Goal: Check status

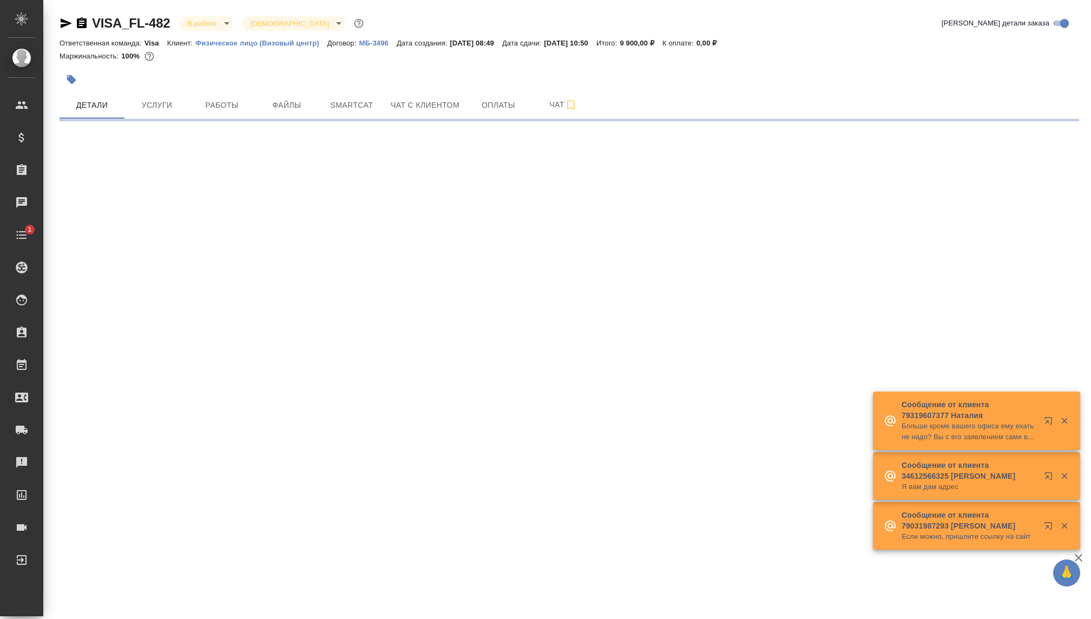
select select "RU"
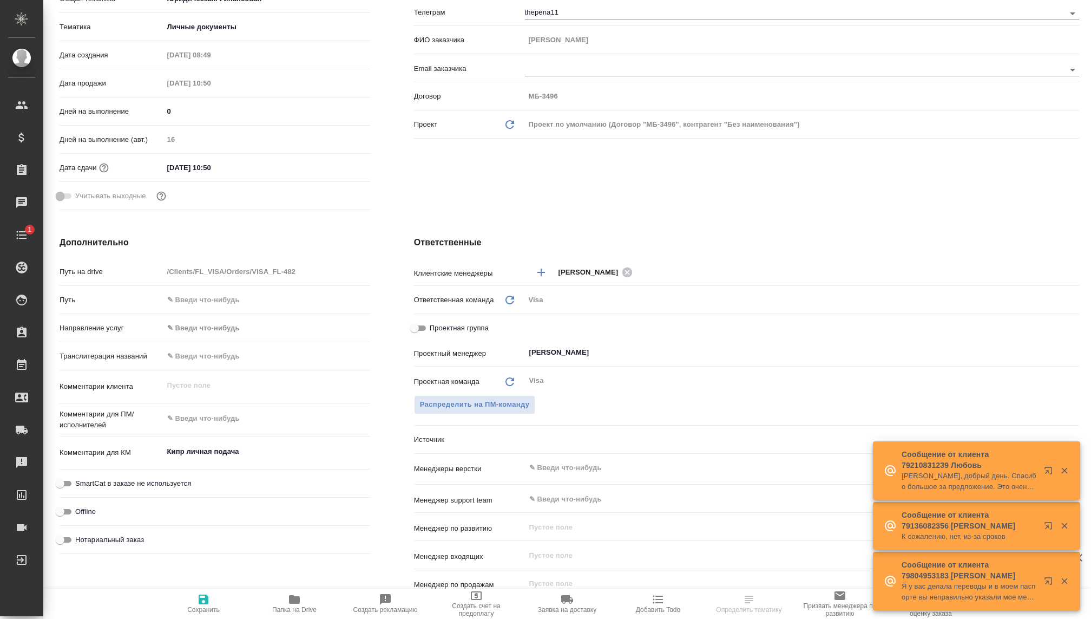
type textarea "x"
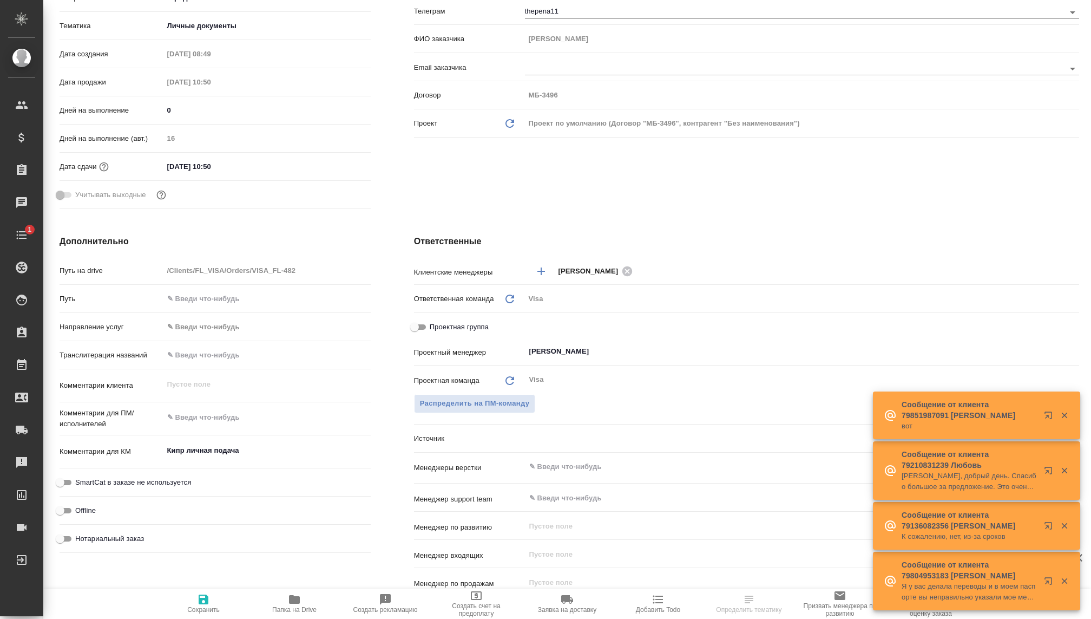
type textarea "x"
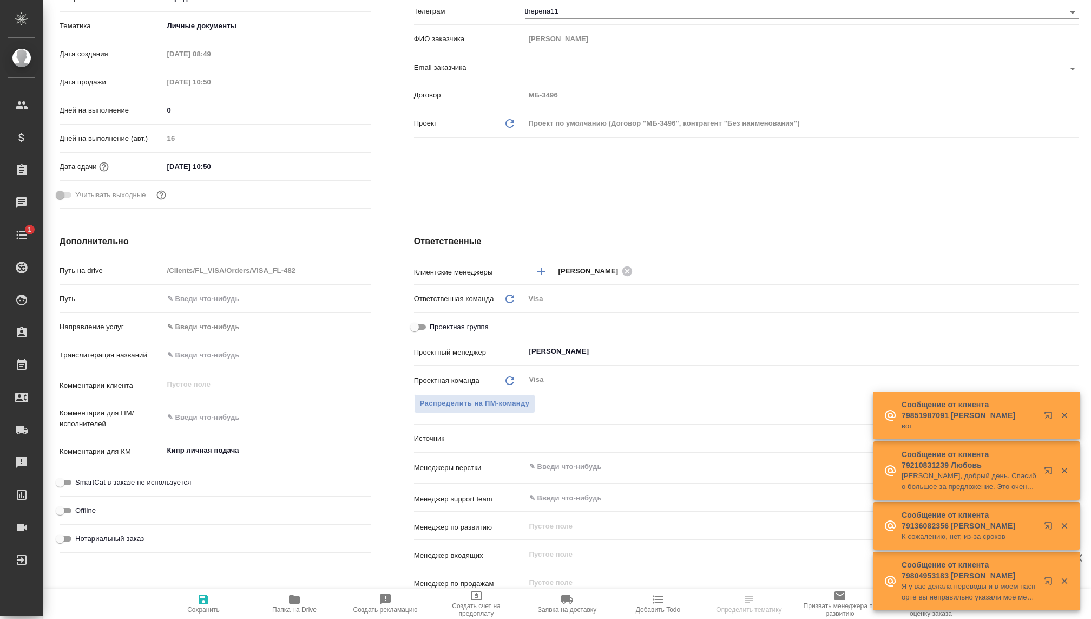
type textarea "x"
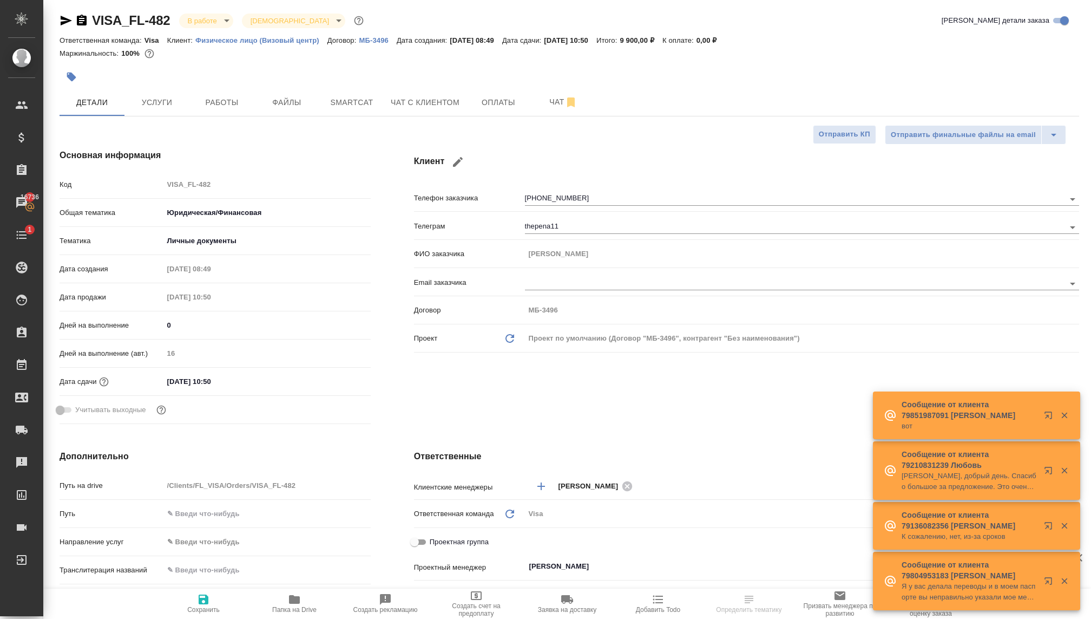
scroll to position [27, 0]
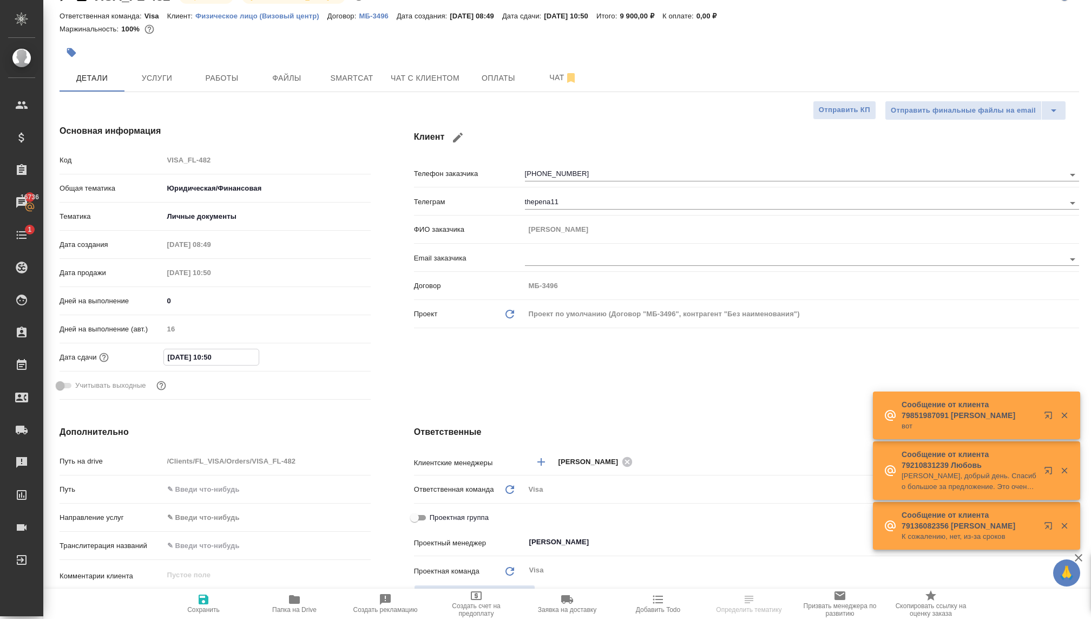
click at [186, 361] on input "[DATE] 10:50" at bounding box center [211, 357] width 95 height 16
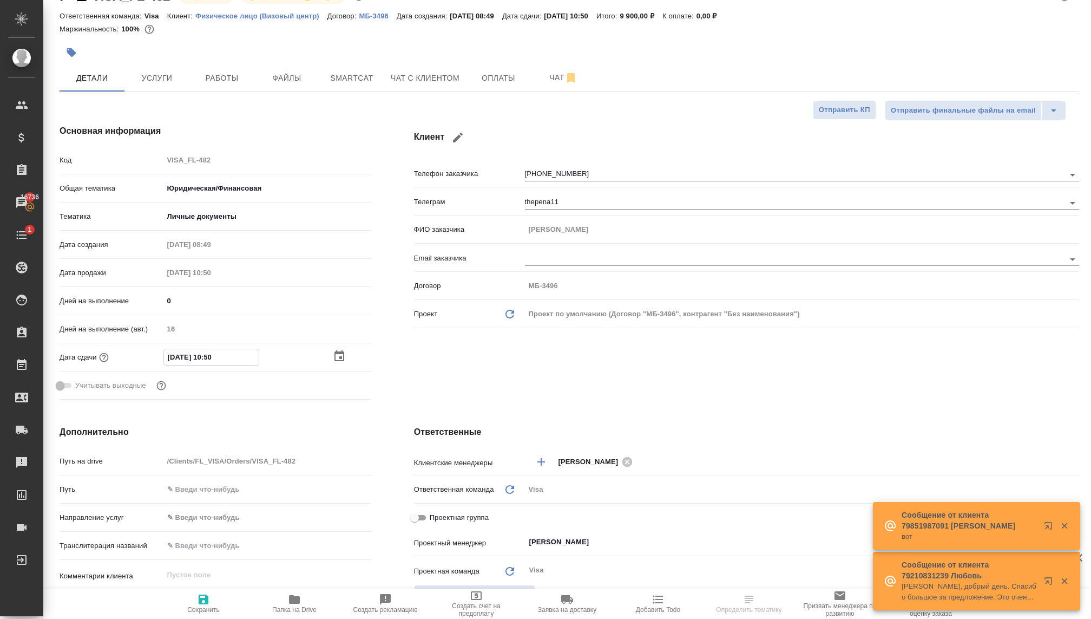
click at [343, 358] on icon "button" at bounding box center [340, 355] width 10 height 11
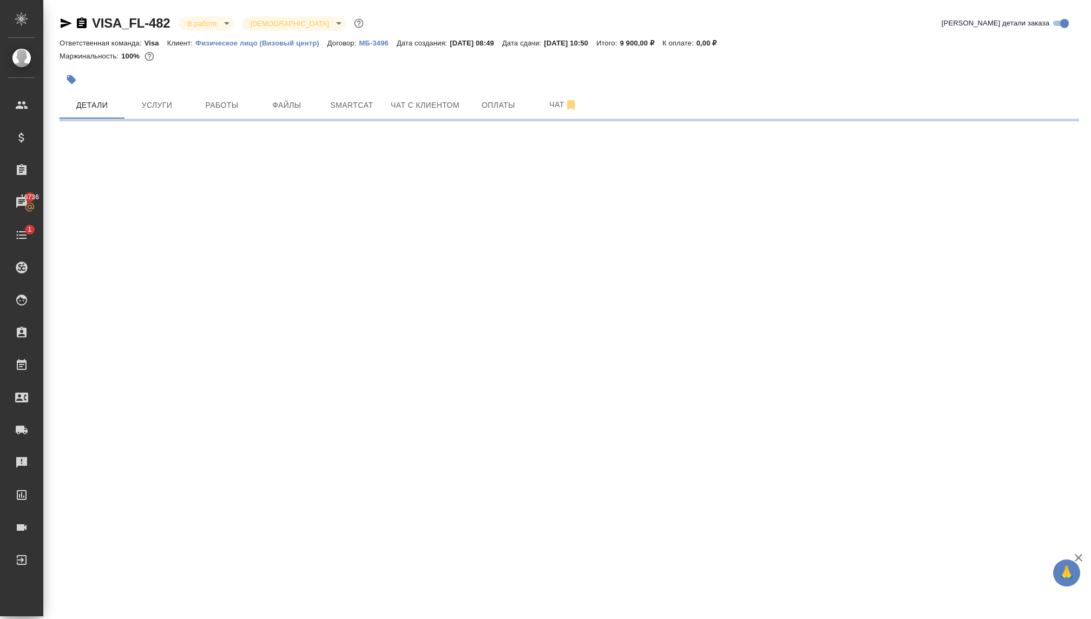
scroll to position [0, 0]
select select "RU"
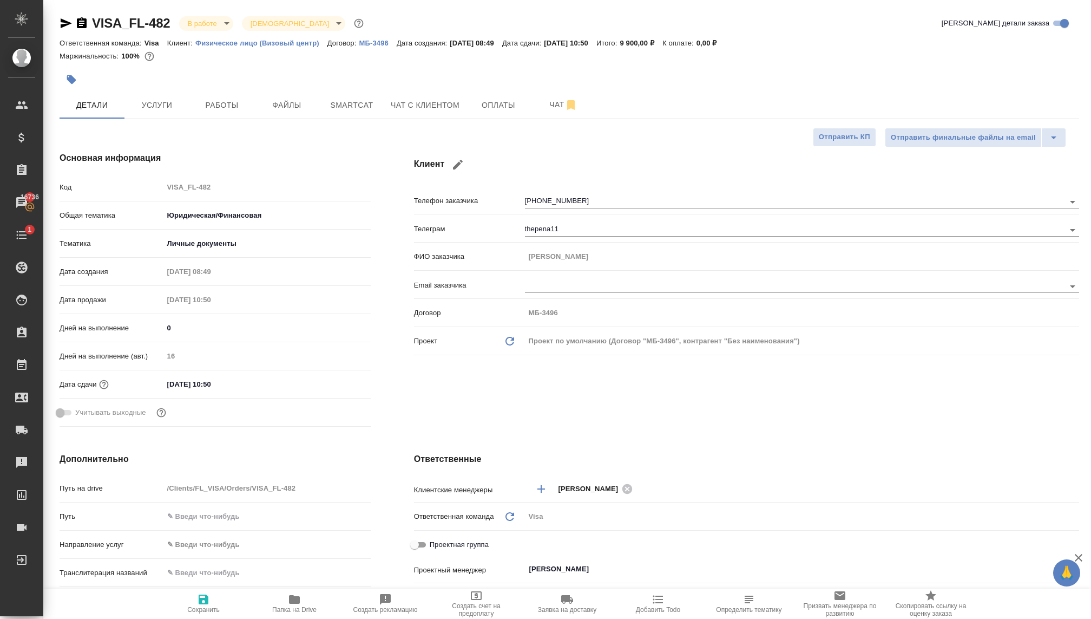
type textarea "x"
click at [354, 385] on div "[DATE] 10:50" at bounding box center [266, 384] width 207 height 16
click at [243, 385] on input "[DATE] 10:50" at bounding box center [210, 384] width 95 height 16
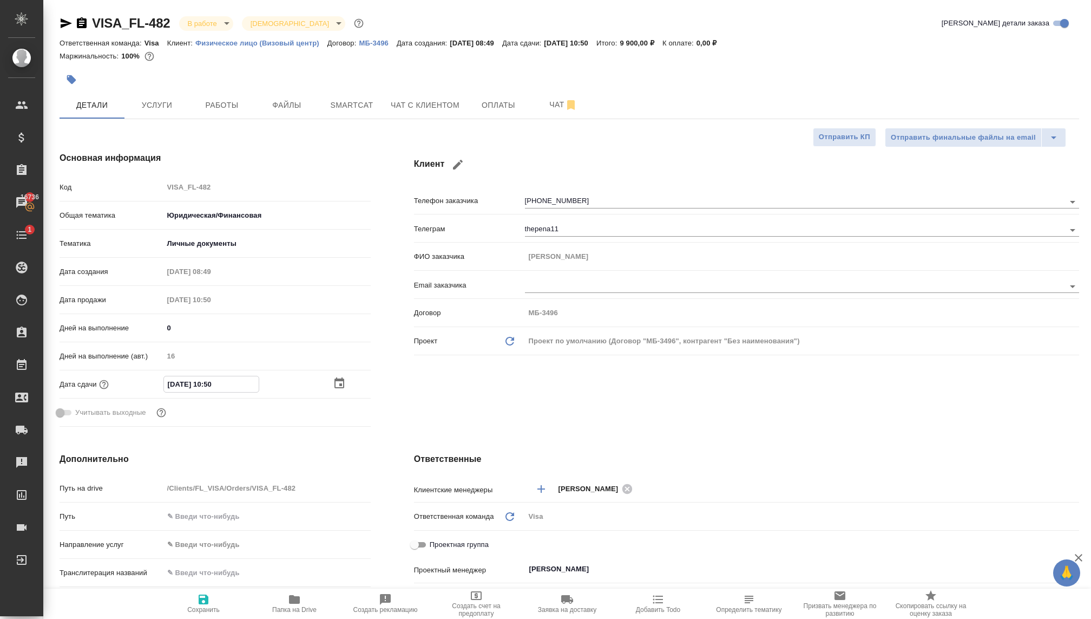
click at [342, 382] on icon "button" at bounding box center [339, 383] width 13 height 13
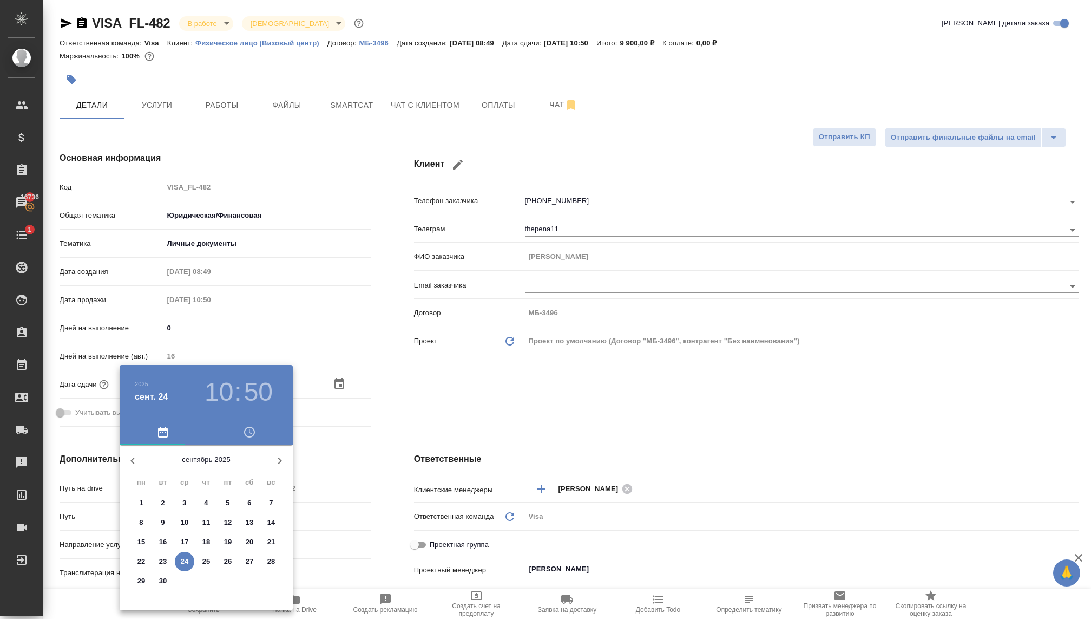
click at [279, 464] on icon "button" at bounding box center [279, 460] width 13 height 13
click at [221, 580] on span "31" at bounding box center [227, 580] width 19 height 11
type input "[DATE] 10:50"
type textarea "x"
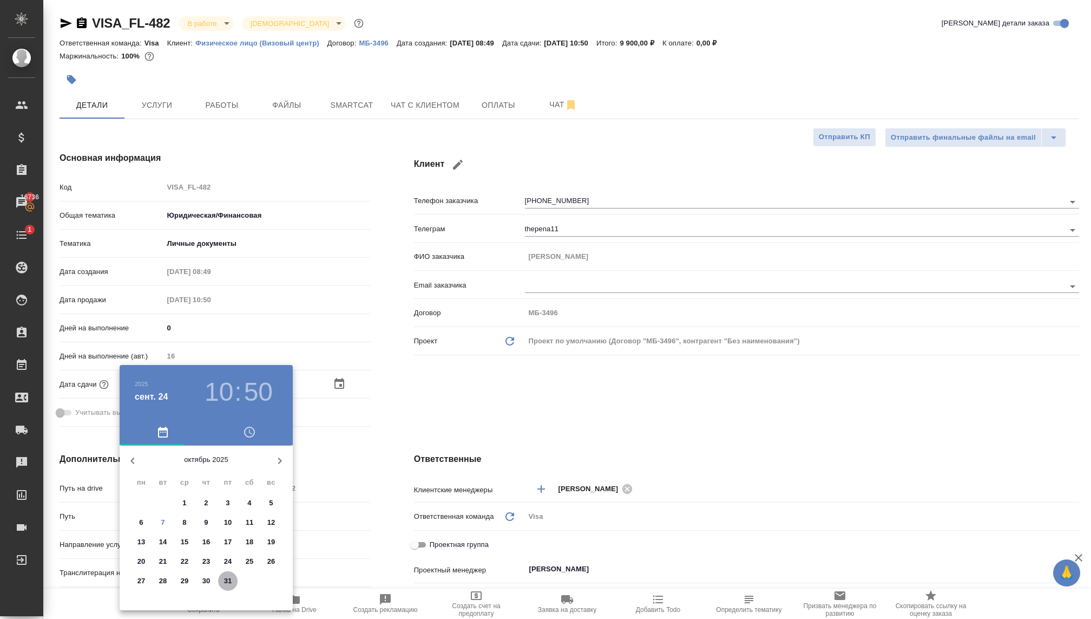
type textarea "x"
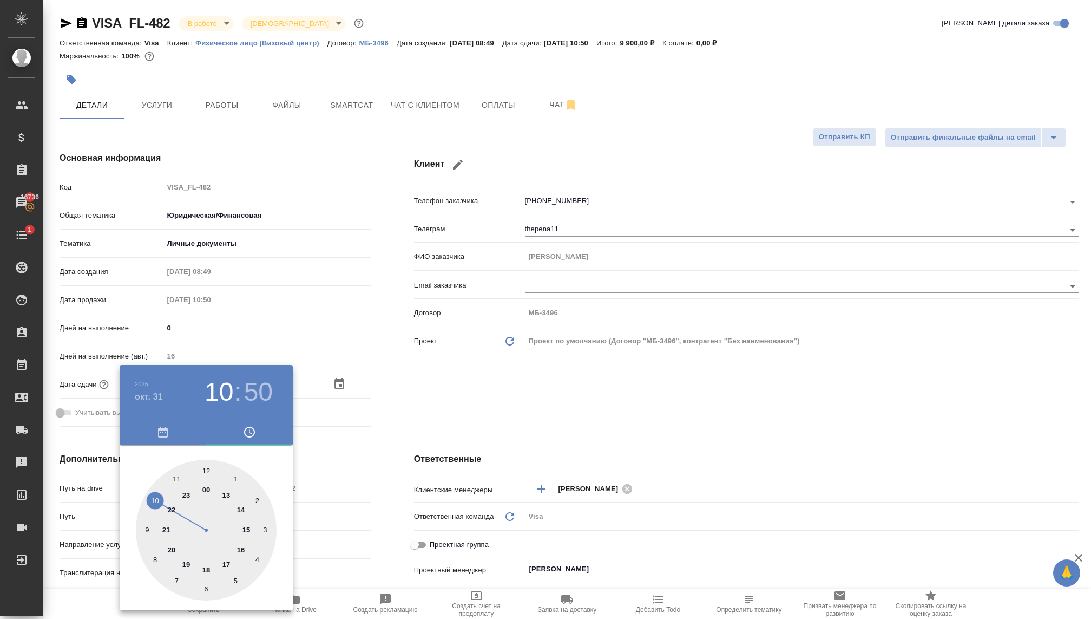
click at [407, 434] on div at bounding box center [545, 309] width 1091 height 619
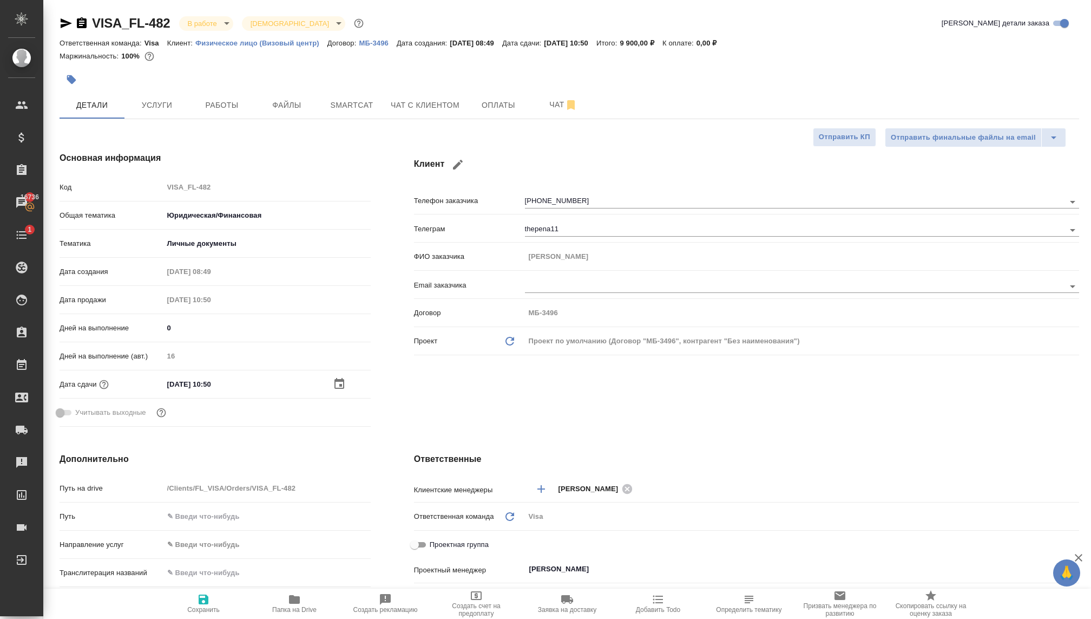
click at [202, 606] on span "Сохранить" at bounding box center [203, 610] width 32 height 8
type textarea "x"
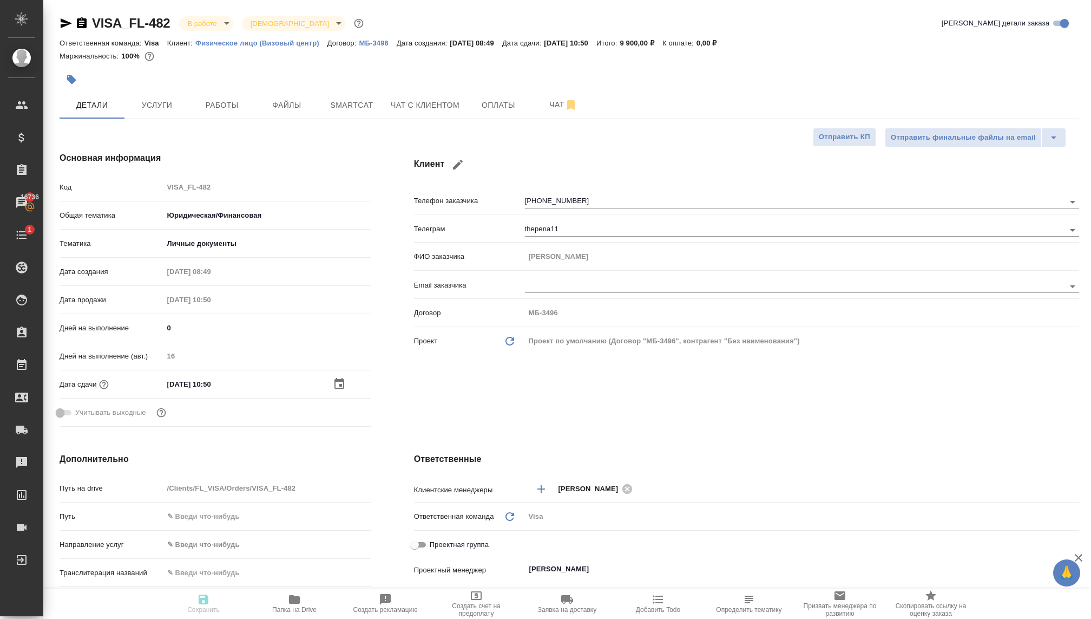
type textarea "x"
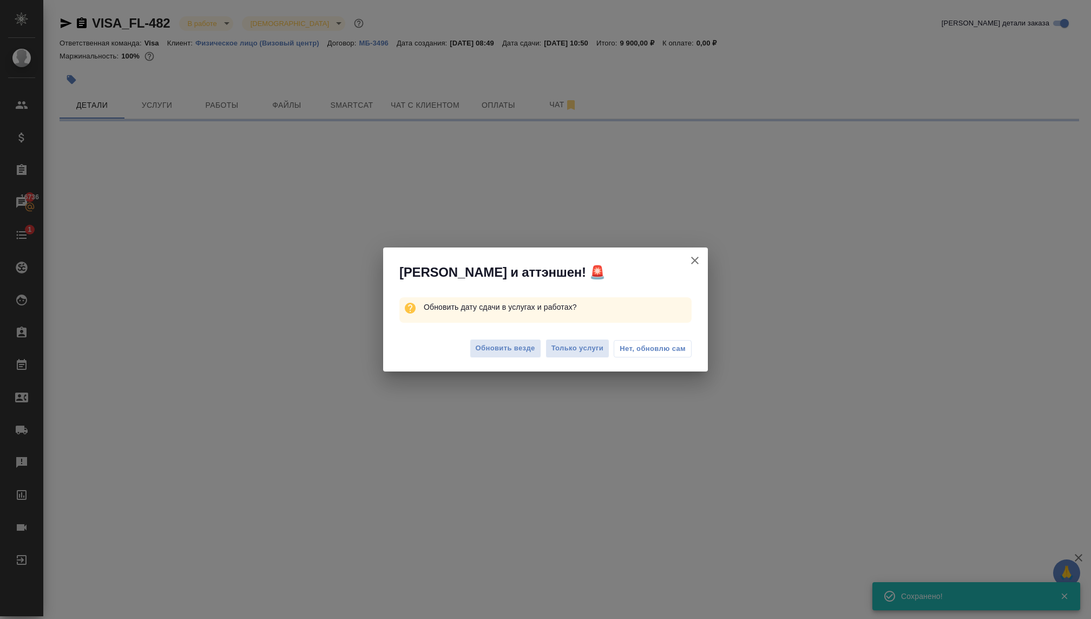
select select "RU"
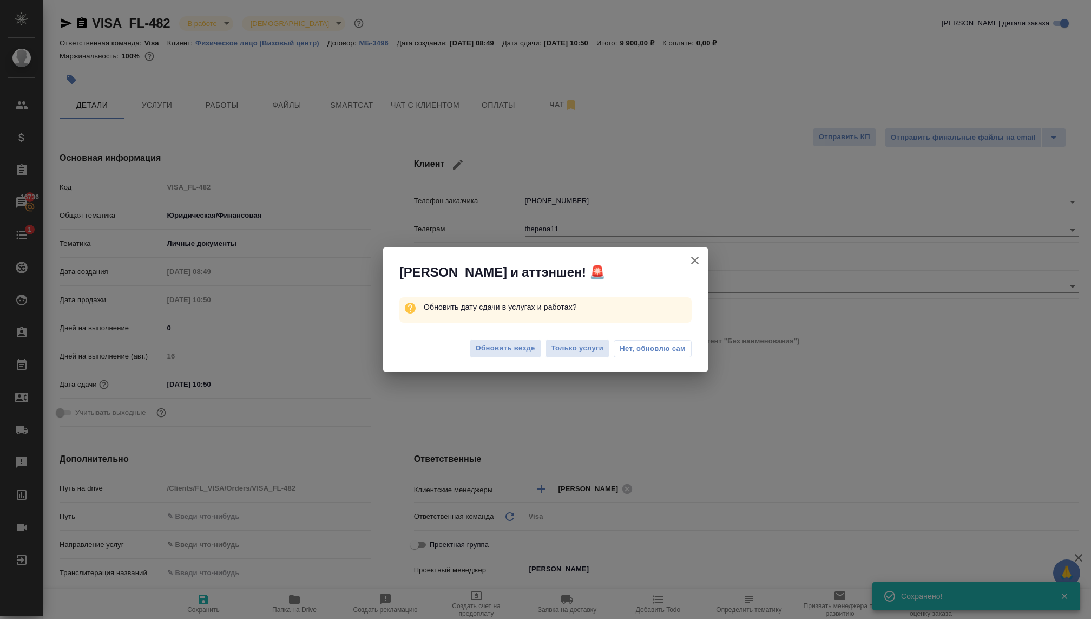
type textarea "x"
click at [494, 345] on span "Обновить везде" at bounding box center [506, 348] width 60 height 12
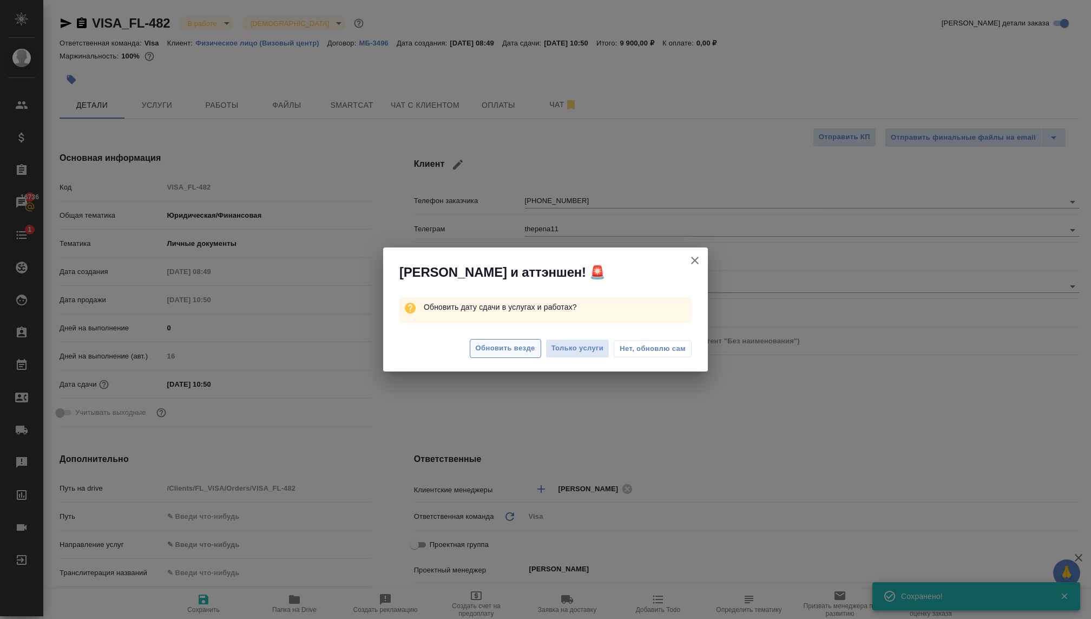
type textarea "x"
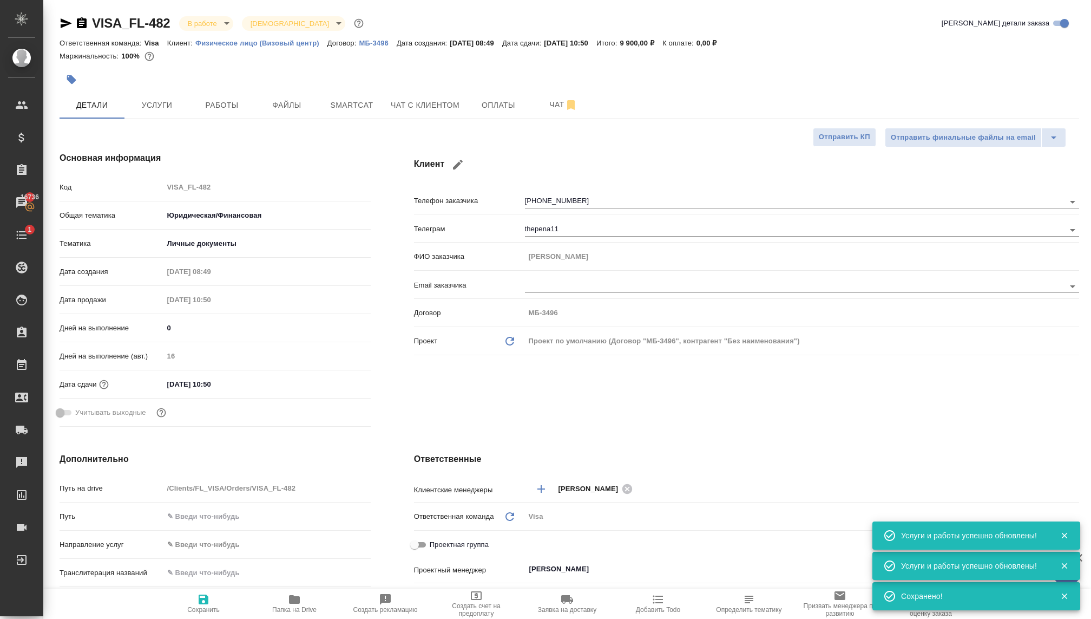
type textarea "x"
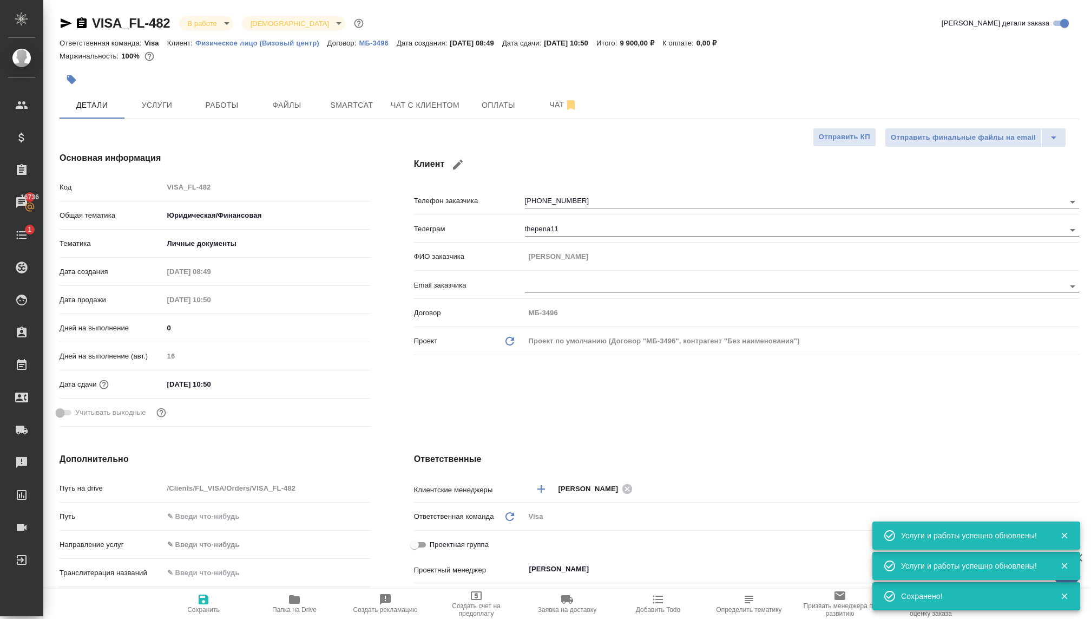
type textarea "x"
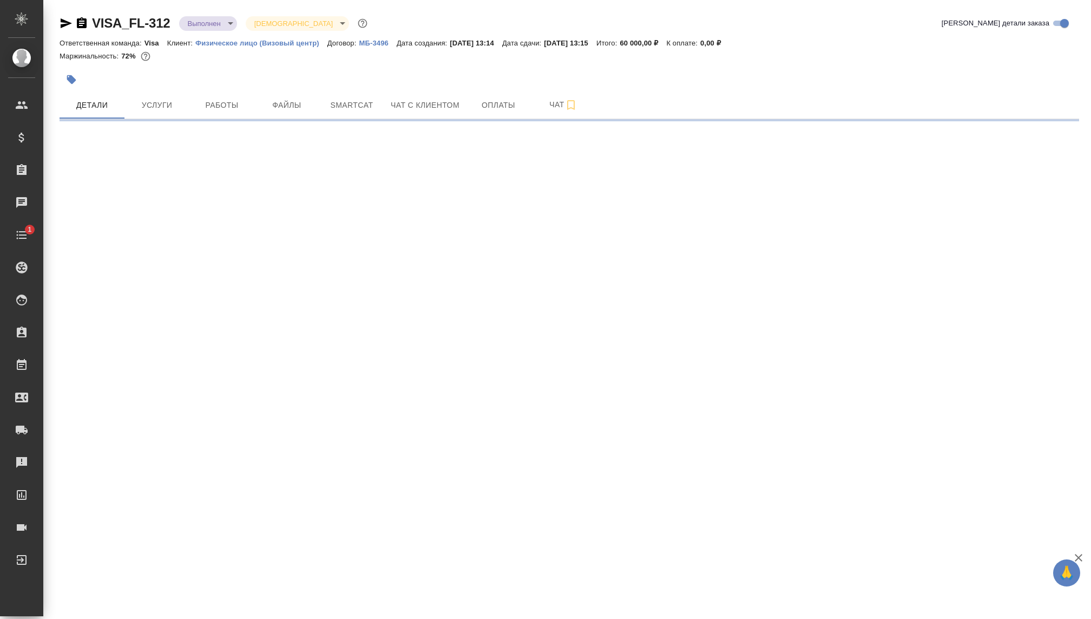
select select "RU"
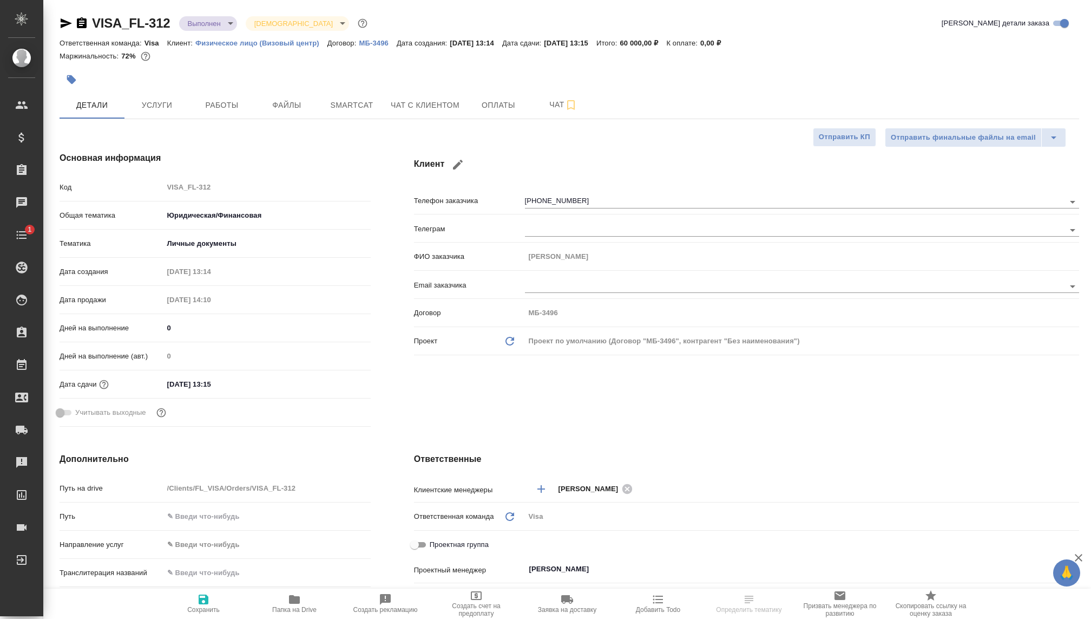
type textarea "x"
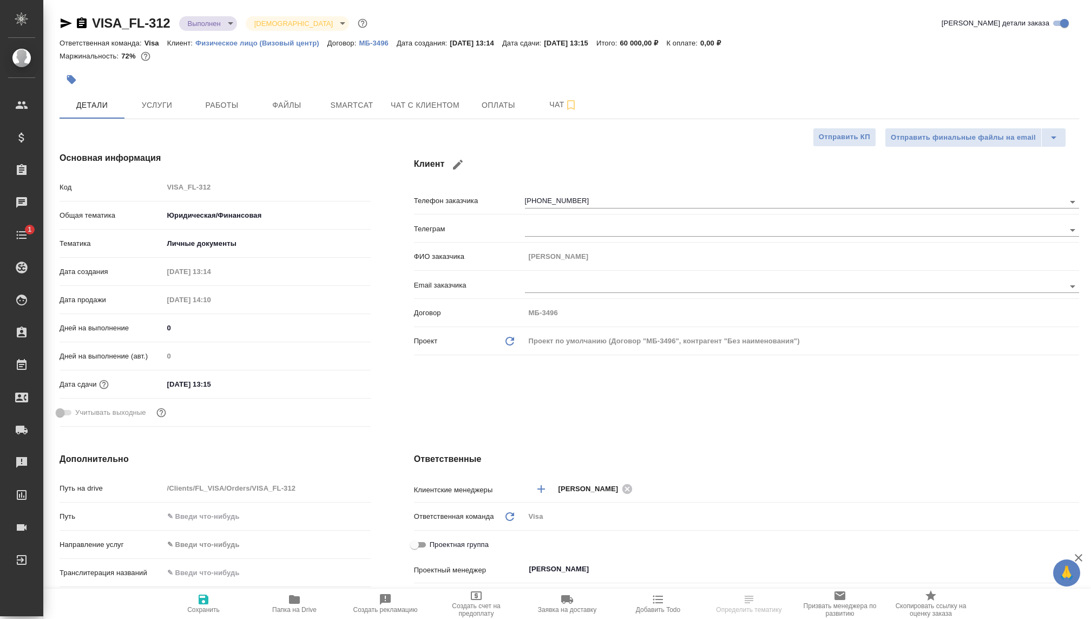
type textarea "x"
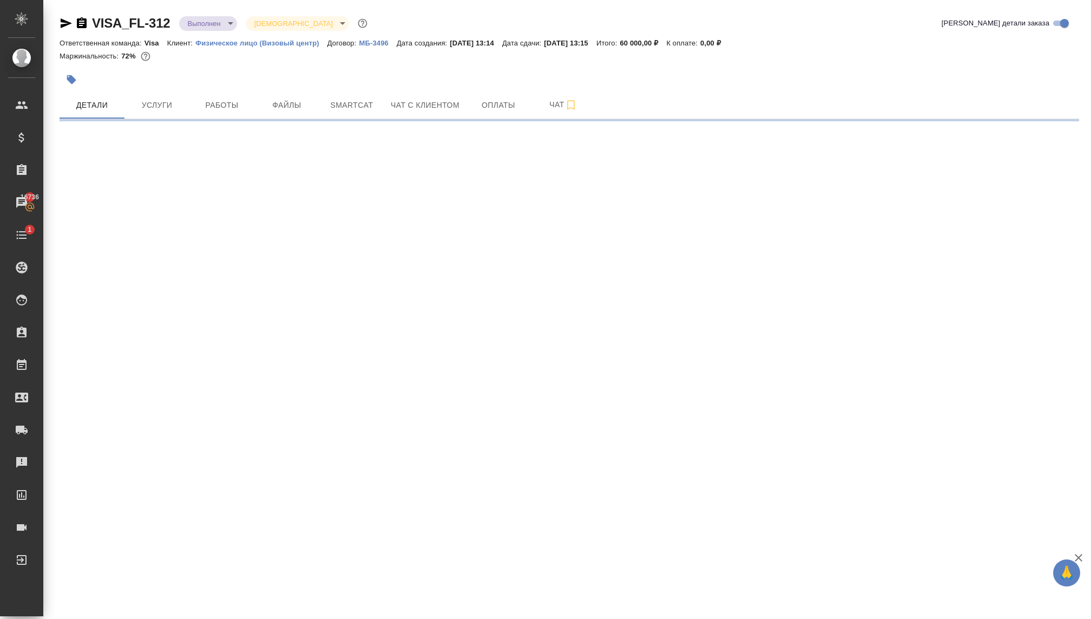
select select "RU"
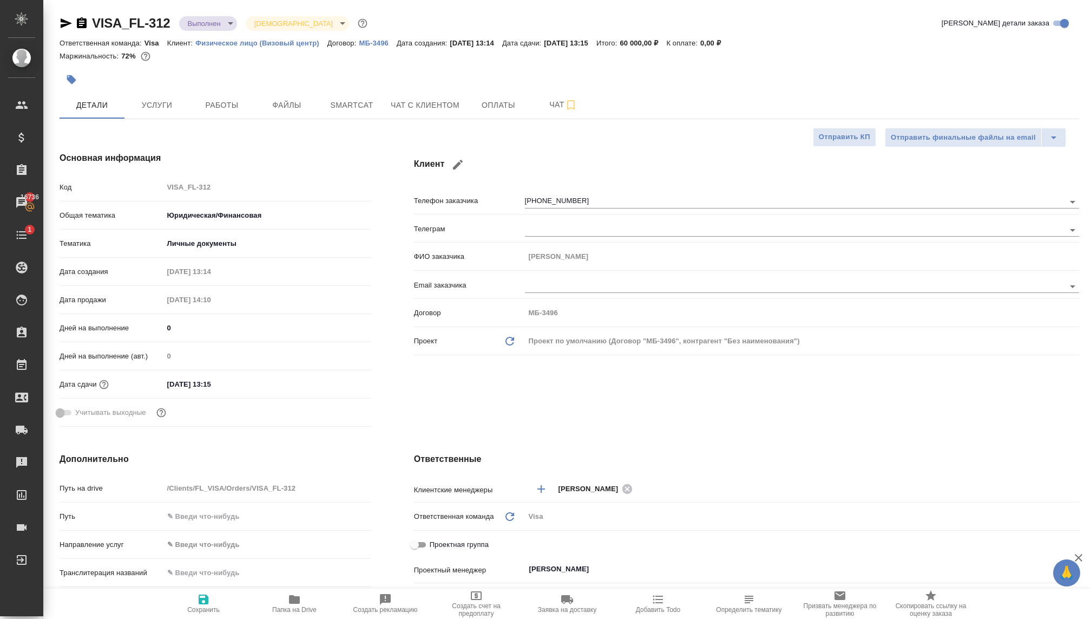
type textarea "x"
click at [160, 110] on span "Услуги" at bounding box center [157, 106] width 52 height 14
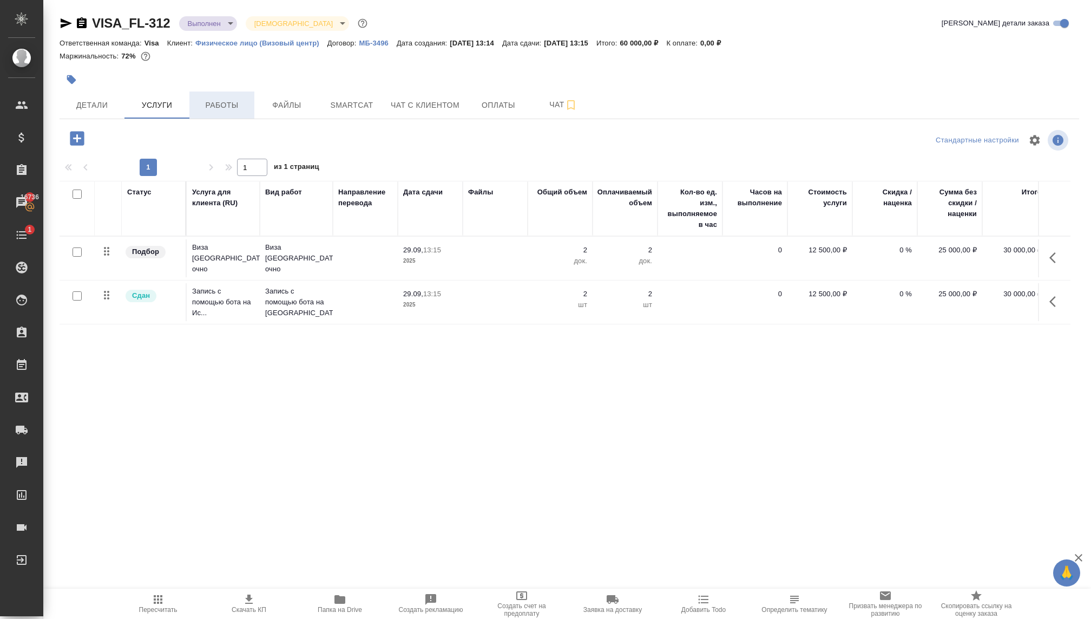
click at [227, 107] on span "Работы" at bounding box center [222, 106] width 52 height 14
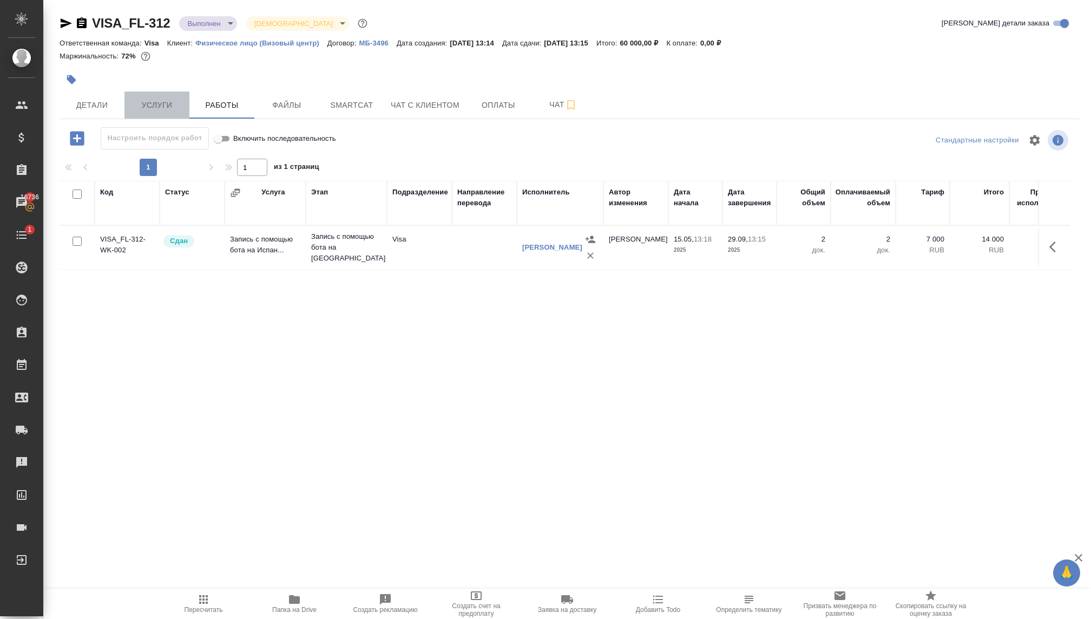
click at [164, 106] on span "Услуги" at bounding box center [157, 106] width 52 height 14
